Goal: Contribute content: Add original content to the website for others to see

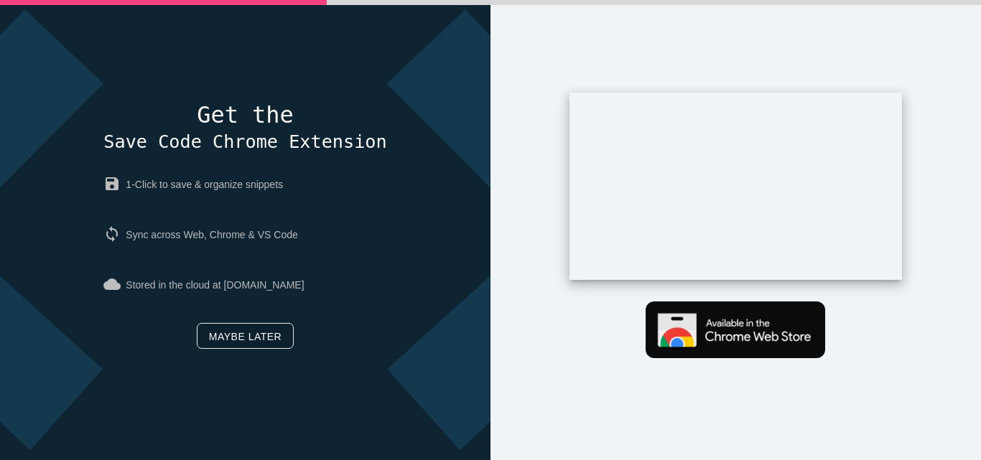
click at [261, 330] on link "Maybe later" at bounding box center [245, 336] width 97 height 26
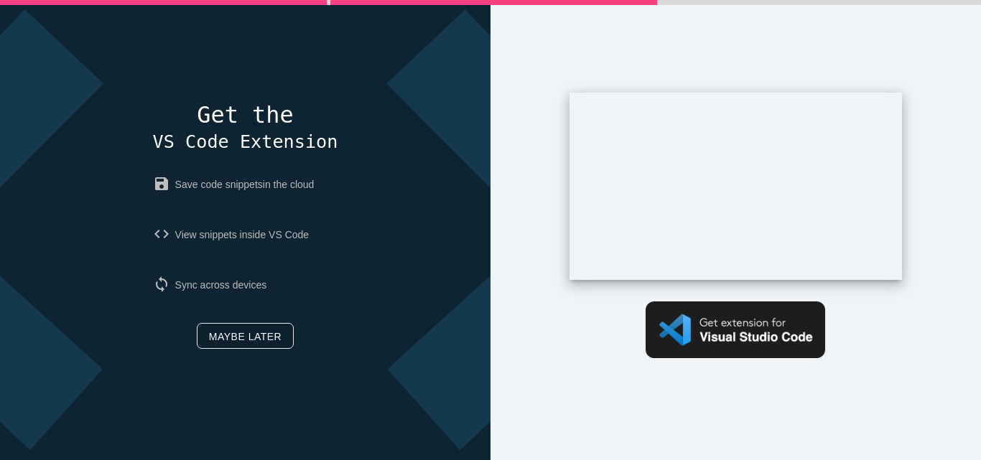
click at [261, 330] on link "Maybe later" at bounding box center [245, 336] width 97 height 26
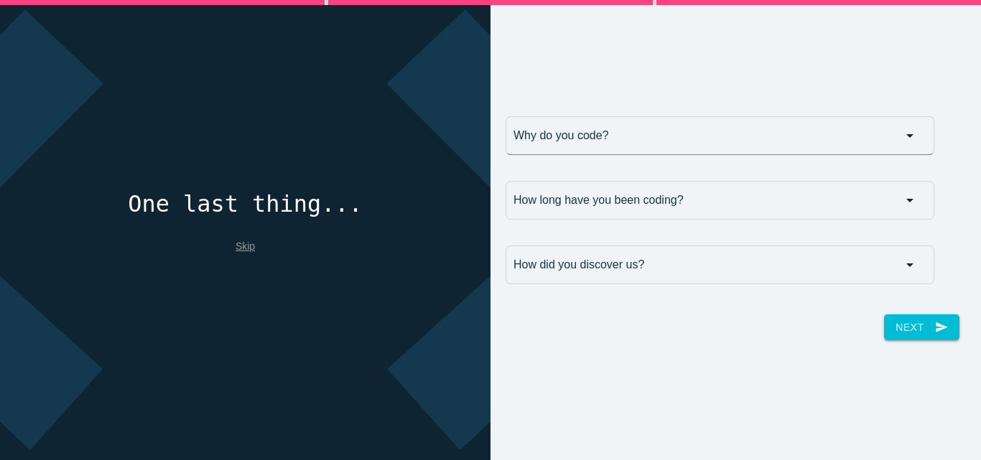
click at [843, 130] on input "Why do you code?" at bounding box center [720, 135] width 429 height 39
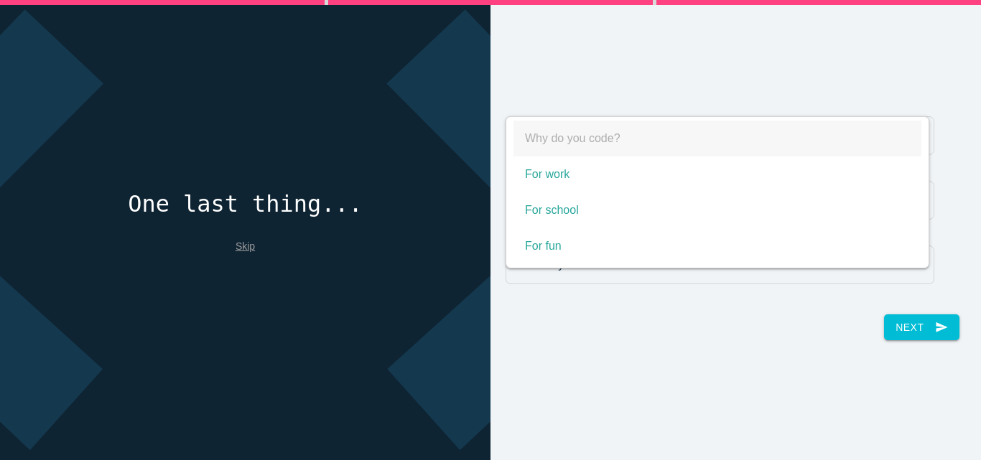
click at [843, 130] on span "Why do you code?" at bounding box center [718, 139] width 408 height 36
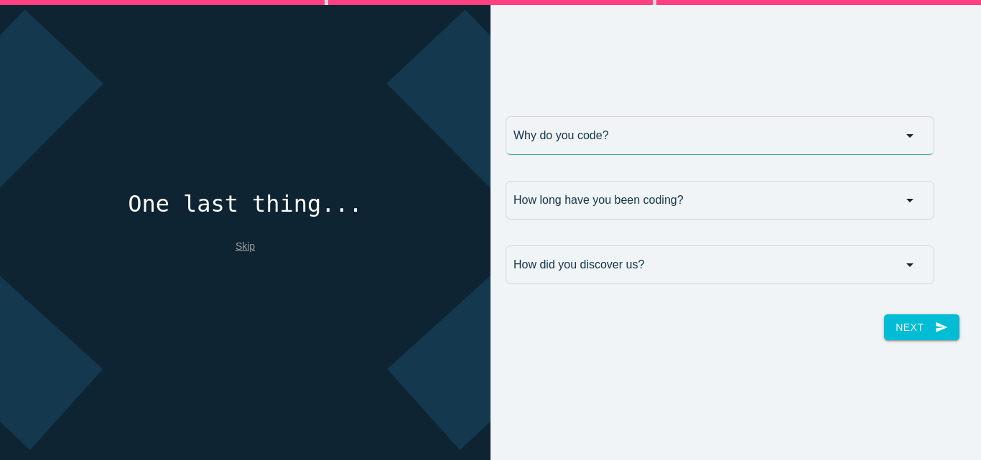
click at [841, 131] on input "Why do you code?" at bounding box center [720, 135] width 429 height 39
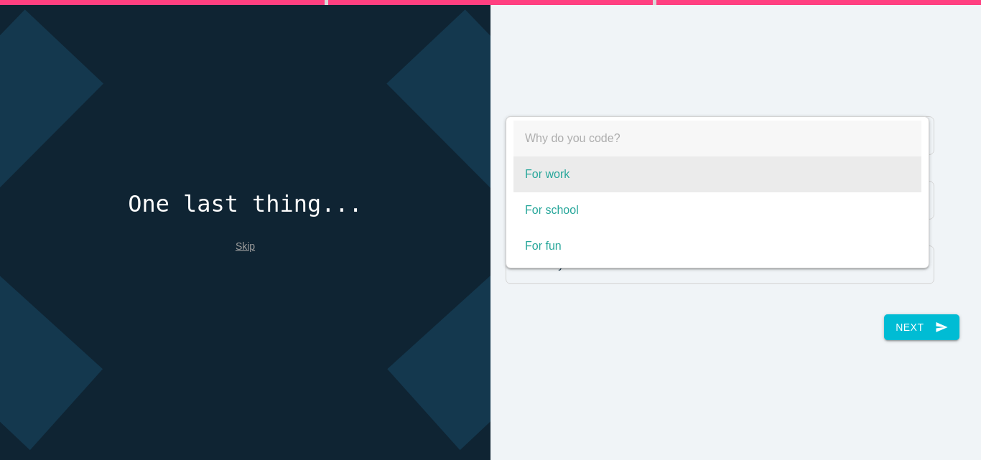
click at [825, 159] on span "For work" at bounding box center [718, 175] width 408 height 36
select select "For work"
type input "For work"
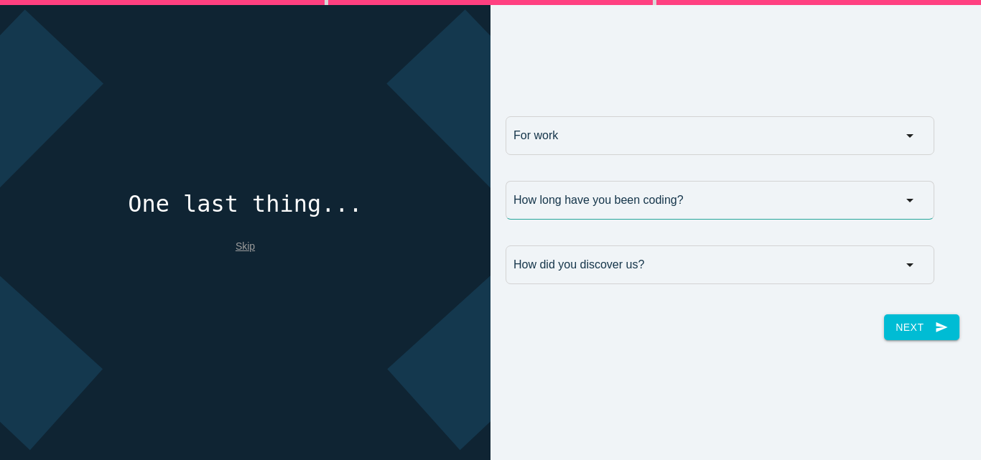
click at [808, 195] on input "How long have you been coding?" at bounding box center [720, 200] width 429 height 39
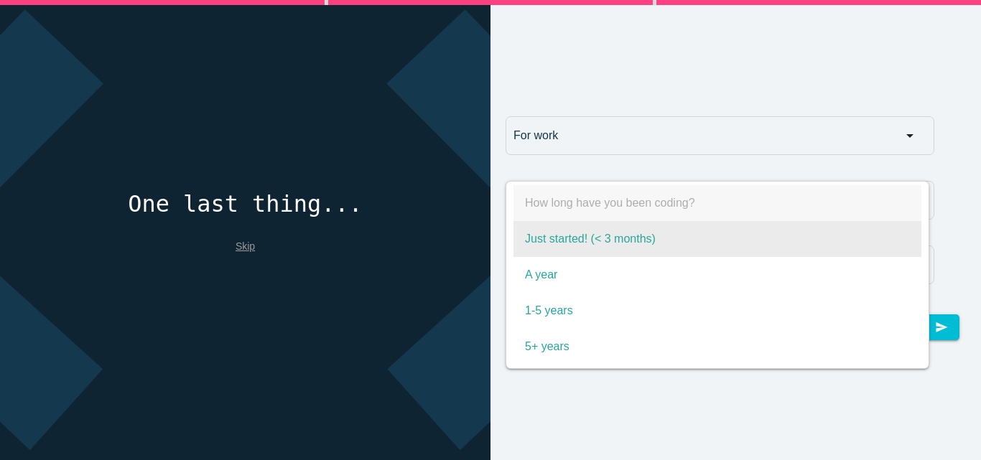
click at [776, 226] on span "Just started! (< 3 months)" at bounding box center [718, 239] width 408 height 36
select select "Just started! (< 3 months)"
type input "Just started! (< 3 months)"
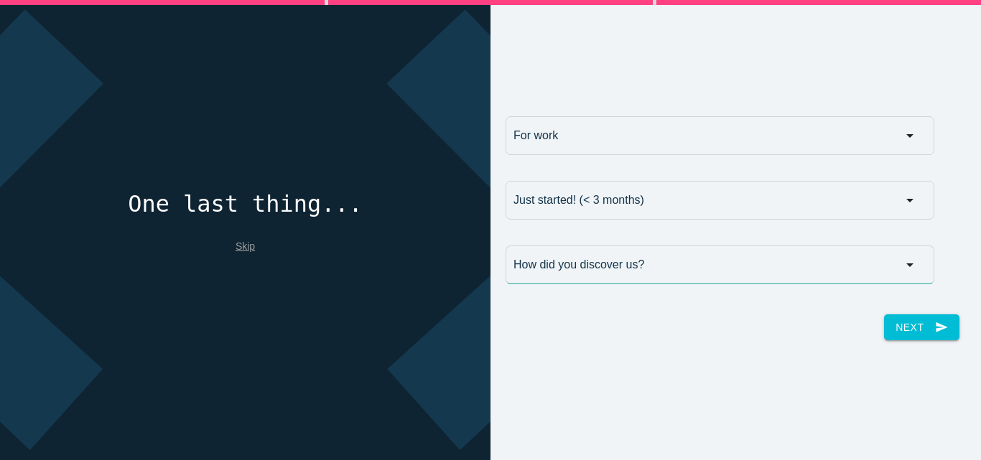
click at [774, 248] on input "How did you discover us?" at bounding box center [720, 265] width 429 height 39
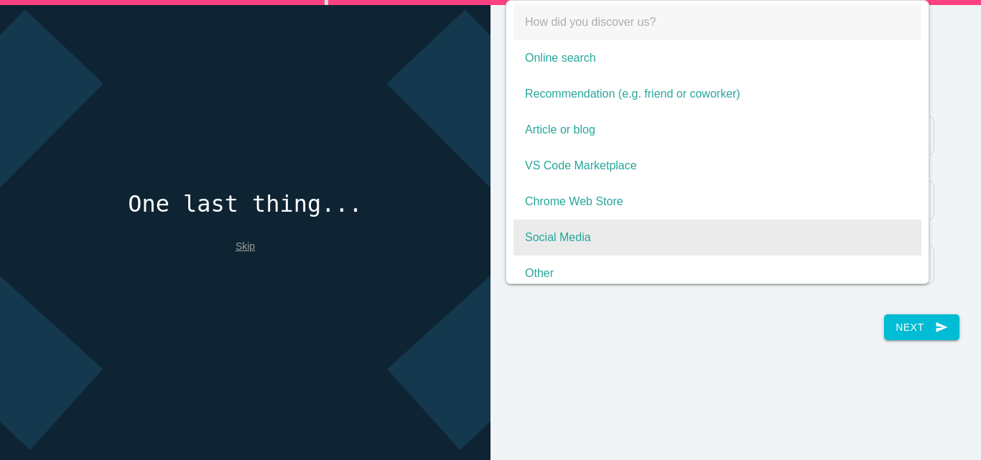
click at [690, 229] on span "Social Media" at bounding box center [718, 238] width 408 height 36
select select "Social Media"
type input "Social Media"
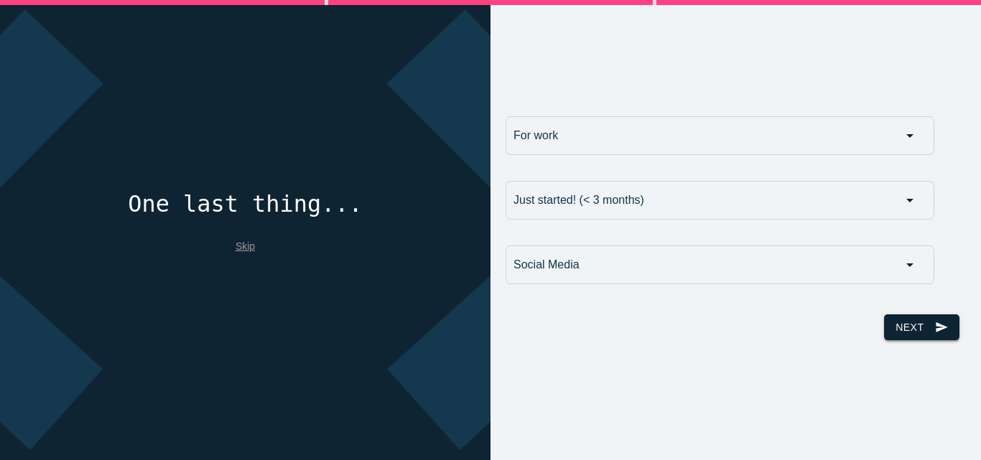
click at [887, 328] on button "Next send" at bounding box center [921, 328] width 75 height 26
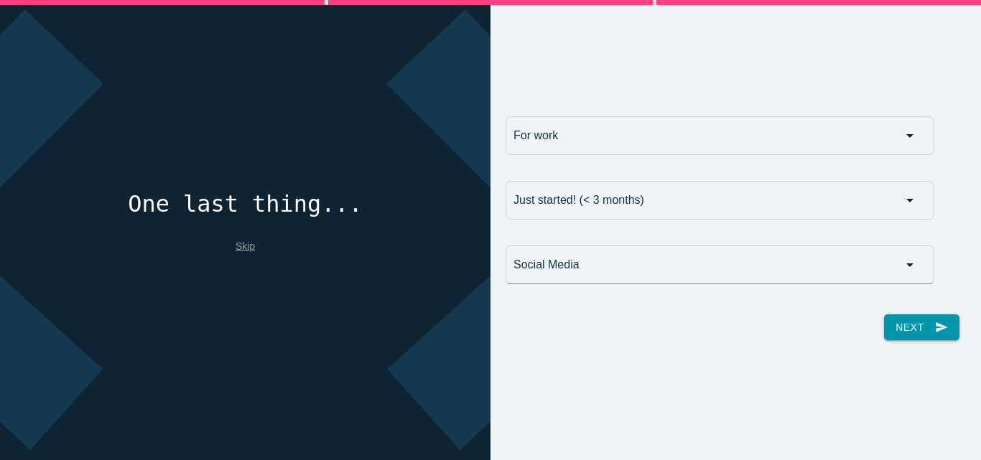
click at [784, 272] on input "Social Media" at bounding box center [720, 265] width 429 height 39
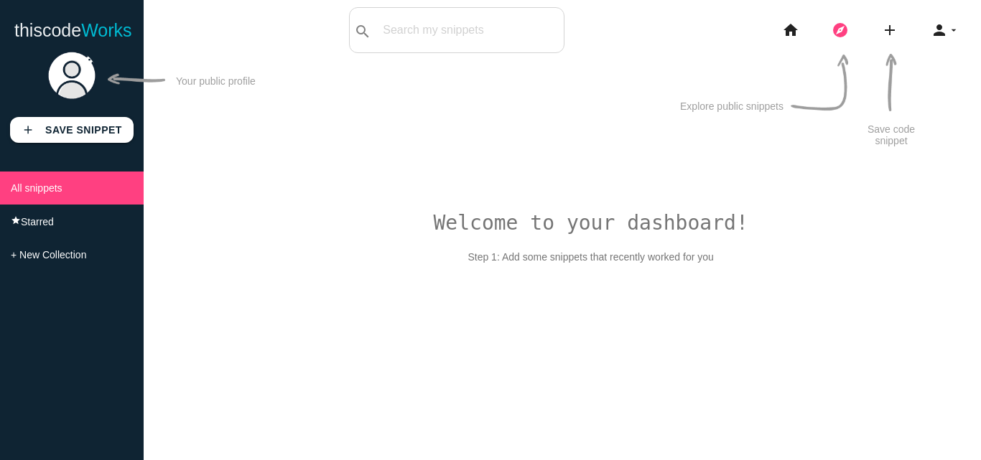
click at [839, 34] on icon "explore" at bounding box center [840, 30] width 17 height 46
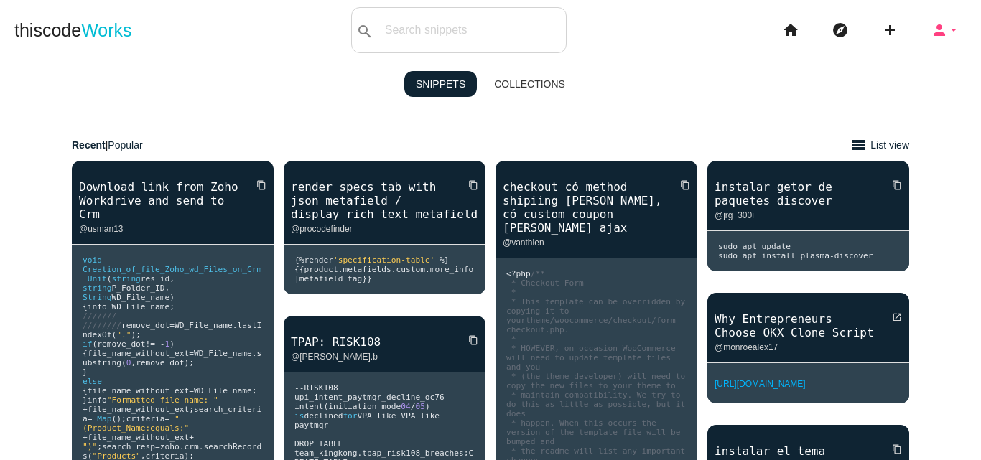
click at [948, 34] on icon "arrow_drop_down" at bounding box center [953, 30] width 11 height 46
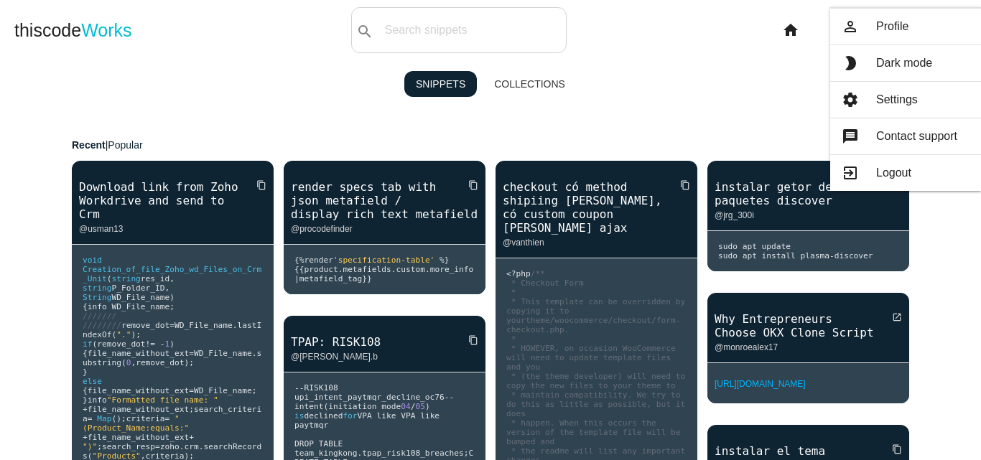
click at [586, 91] on div "Snippets Collections" at bounding box center [490, 83] width 981 height 47
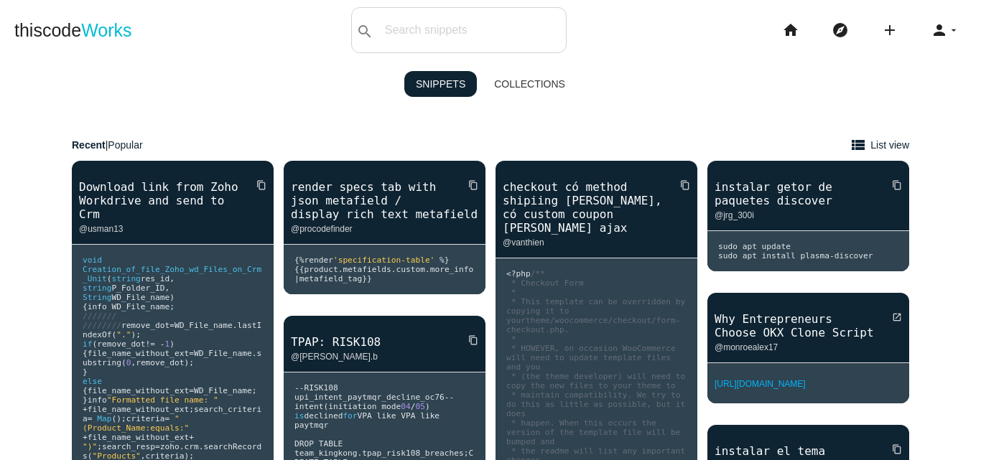
click at [889, 23] on li "add code Snippet link Link" at bounding box center [896, 30] width 50 height 46
click at [881, 27] on icon "add" at bounding box center [889, 30] width 17 height 46
click at [912, 25] on link "code Snippet" at bounding box center [921, 25] width 101 height 36
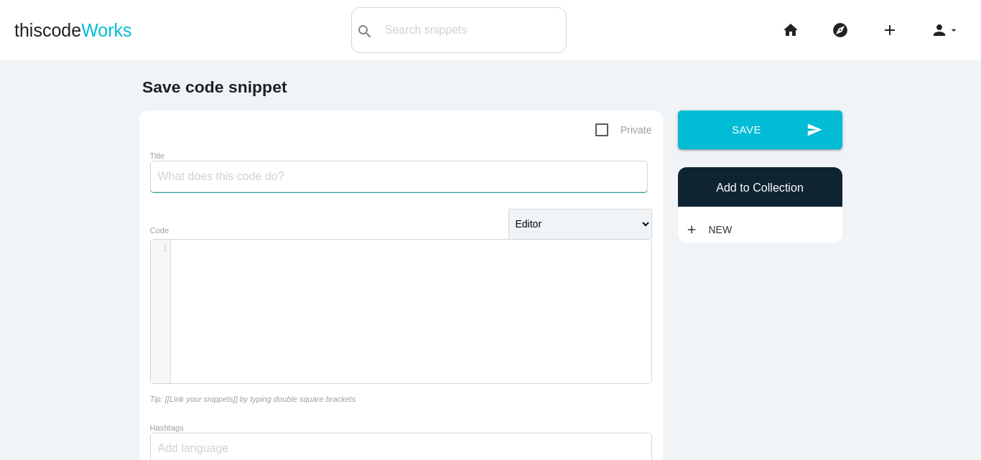
click at [351, 190] on input "Title" at bounding box center [399, 177] width 498 height 32
